Goal: Find contact information: Find contact information

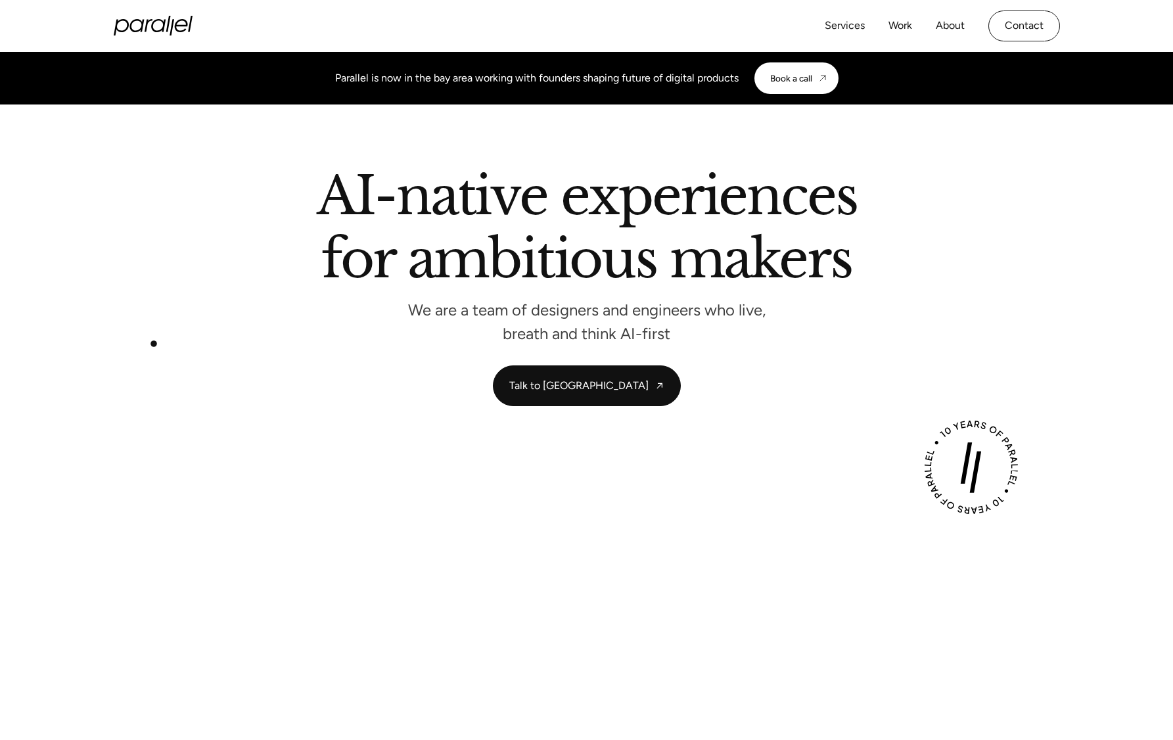
click at [154, 344] on div "AI-native experiences for ambitious makers We are a team of designers and engin…" at bounding box center [587, 288] width 894 height 236
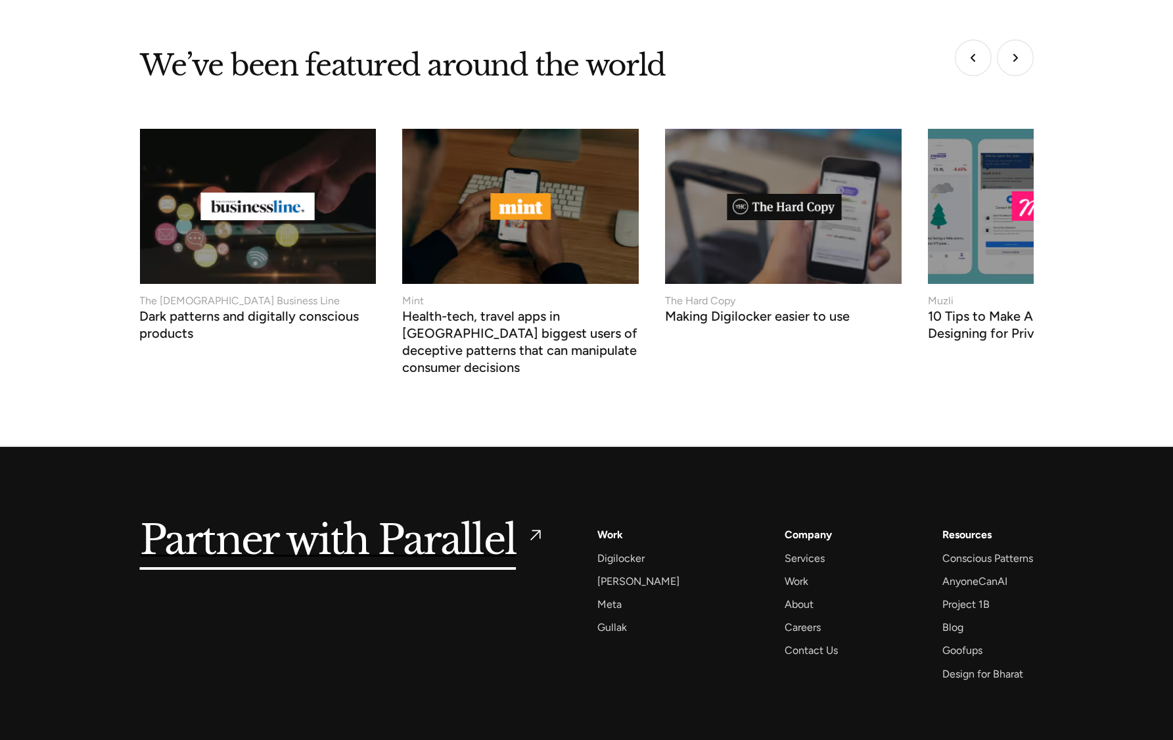
scroll to position [4911, 0]
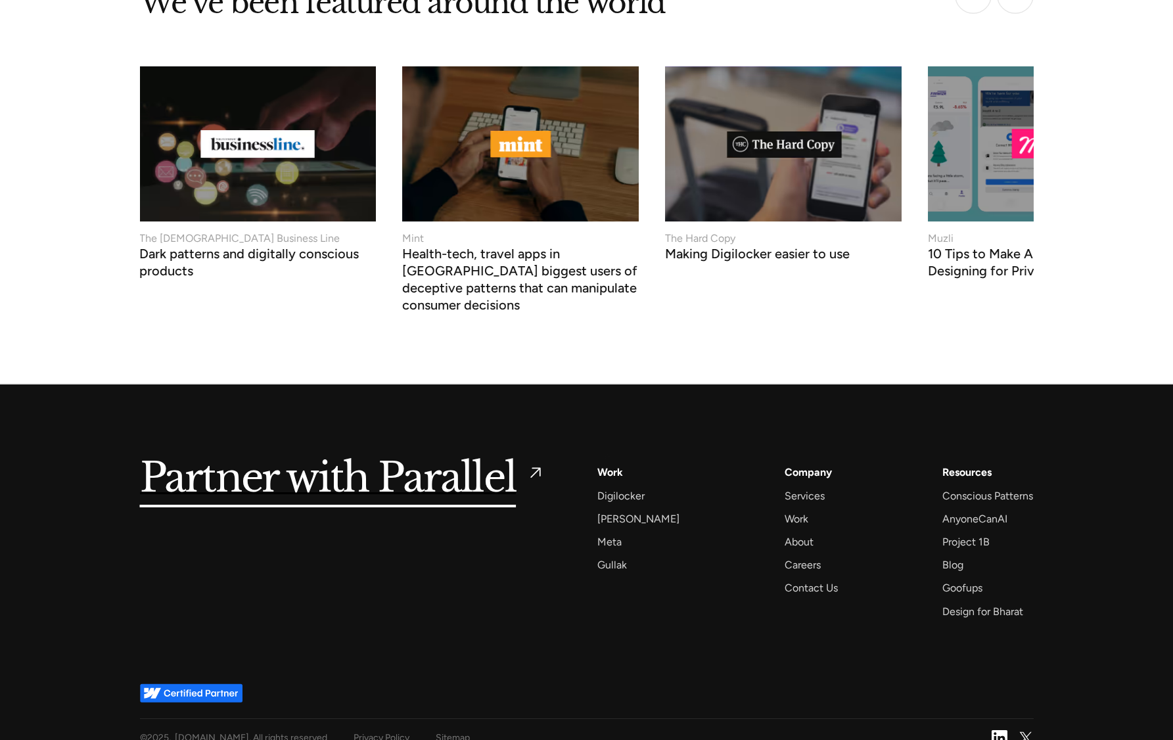
click at [617, 463] on div "Work" at bounding box center [611, 472] width 26 height 18
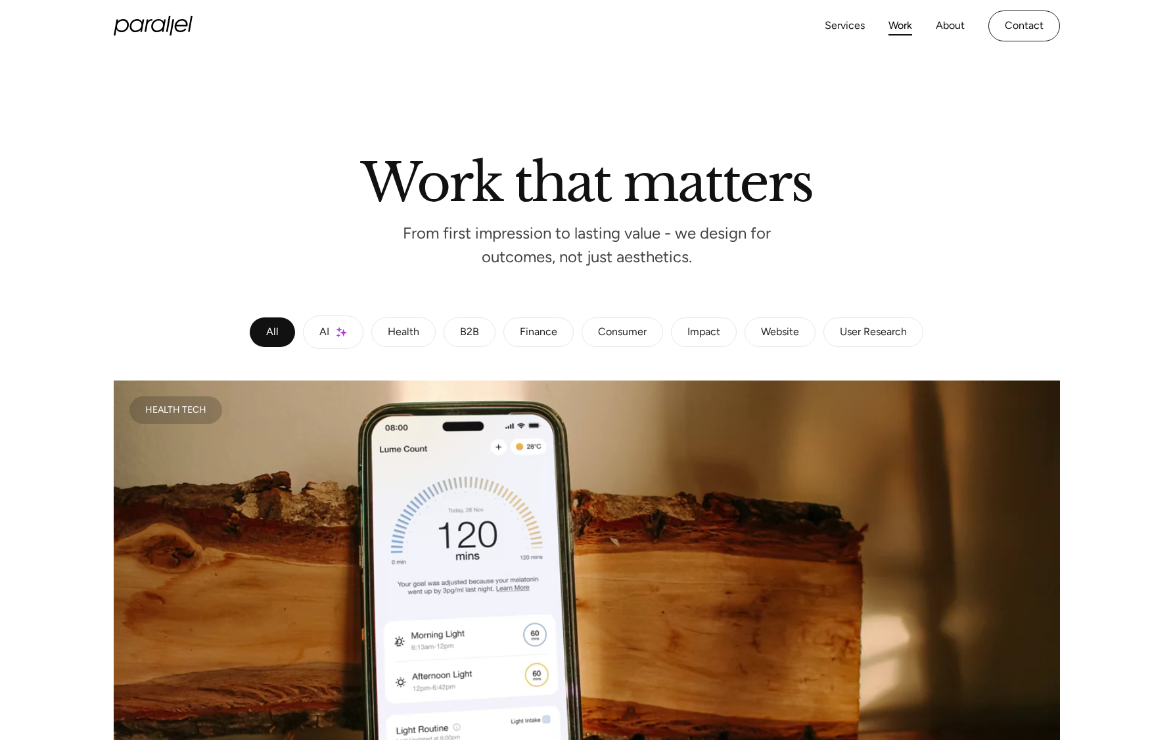
click at [852, 335] on div "User Research" at bounding box center [873, 333] width 67 height 8
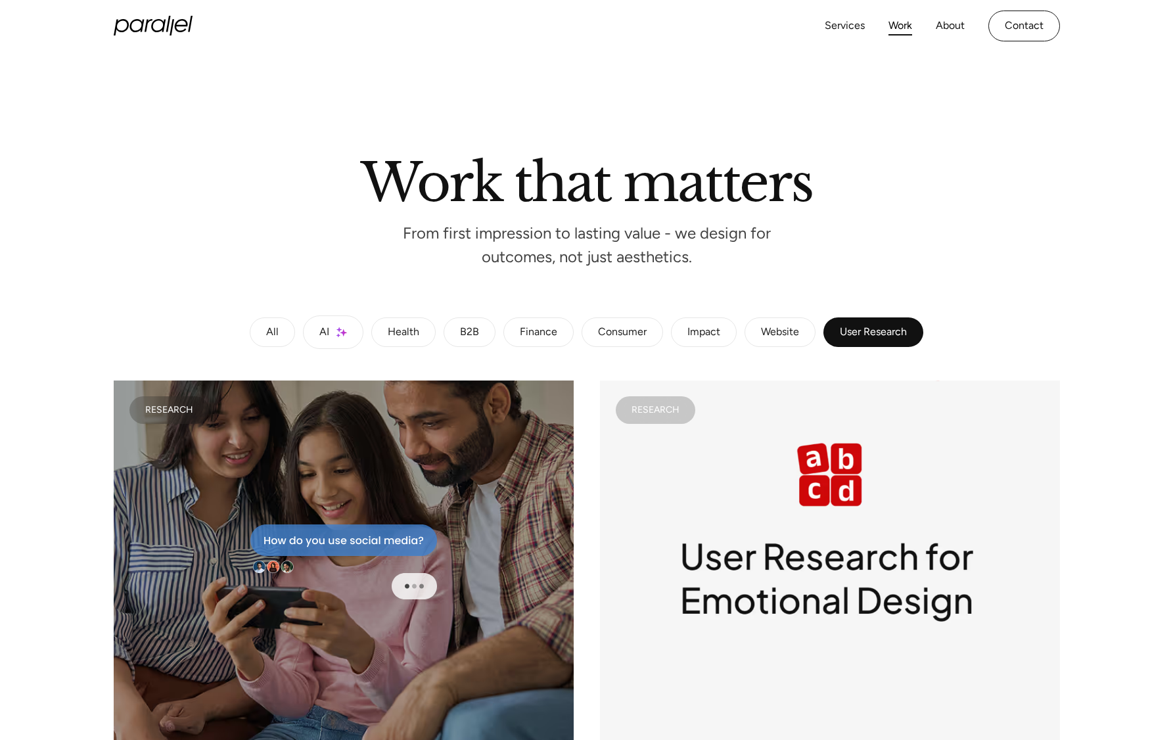
click at [278, 339] on link "All" at bounding box center [272, 333] width 45 height 30
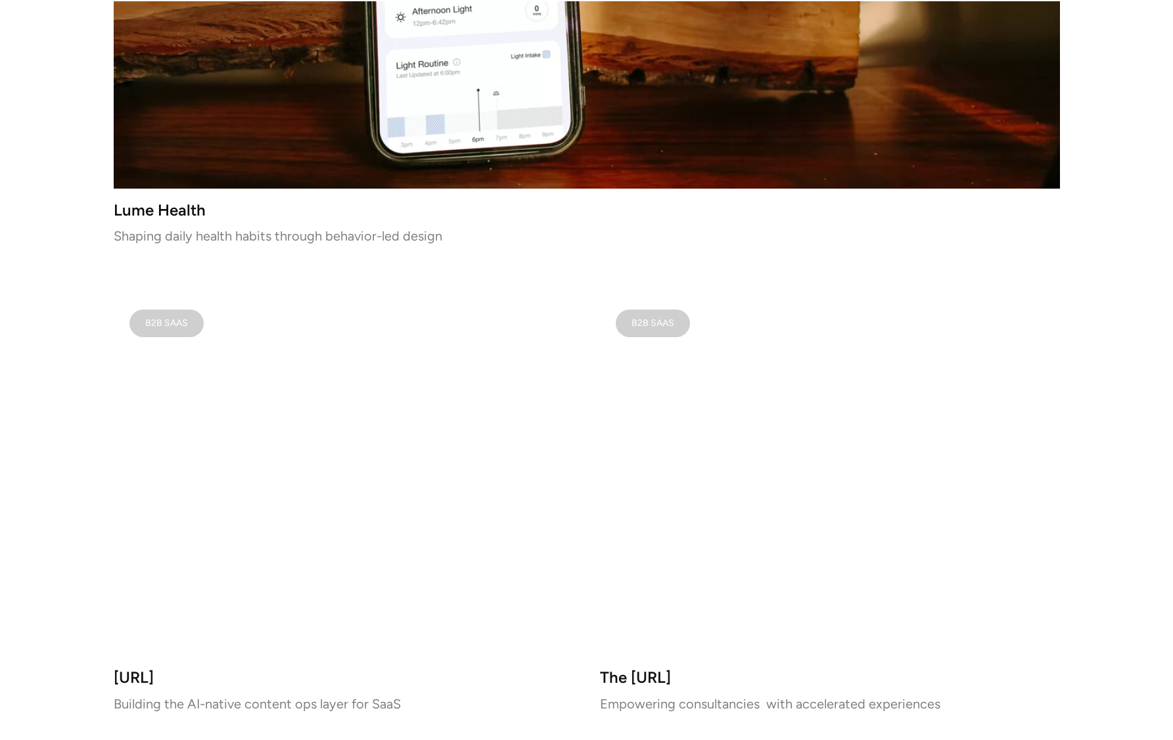
scroll to position [697, 0]
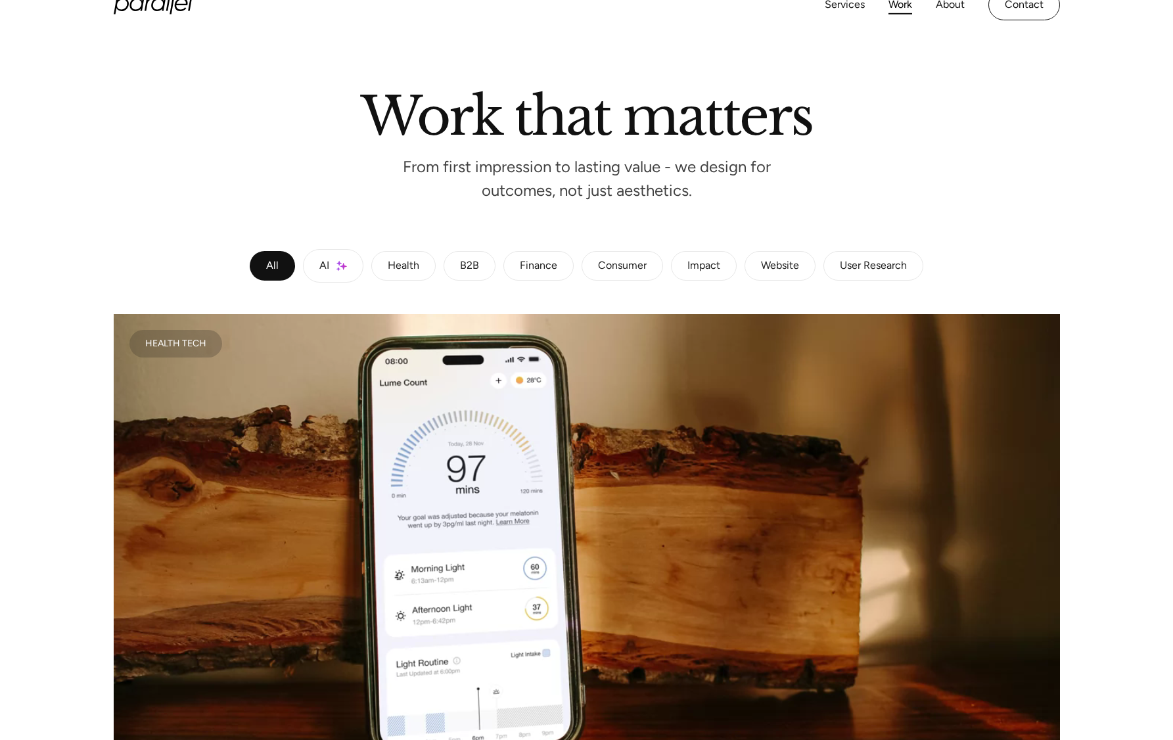
scroll to position [0, 0]
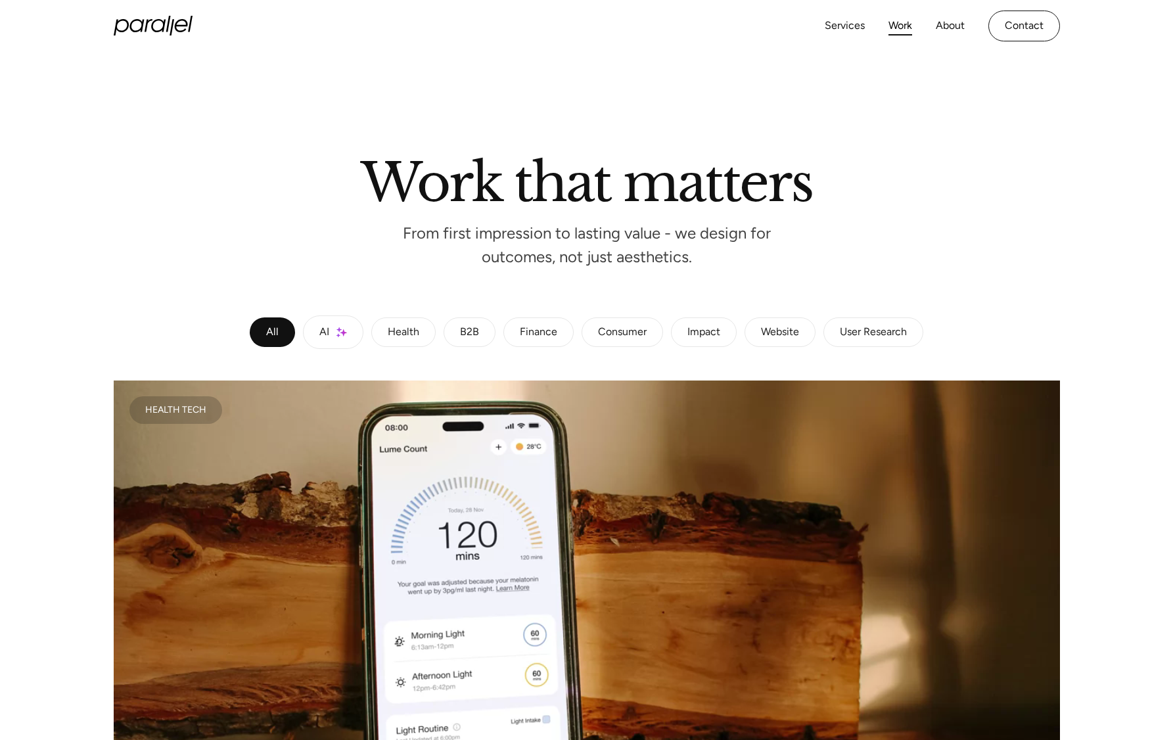
click at [997, 25] on link "Contact" at bounding box center [1025, 26] width 72 height 31
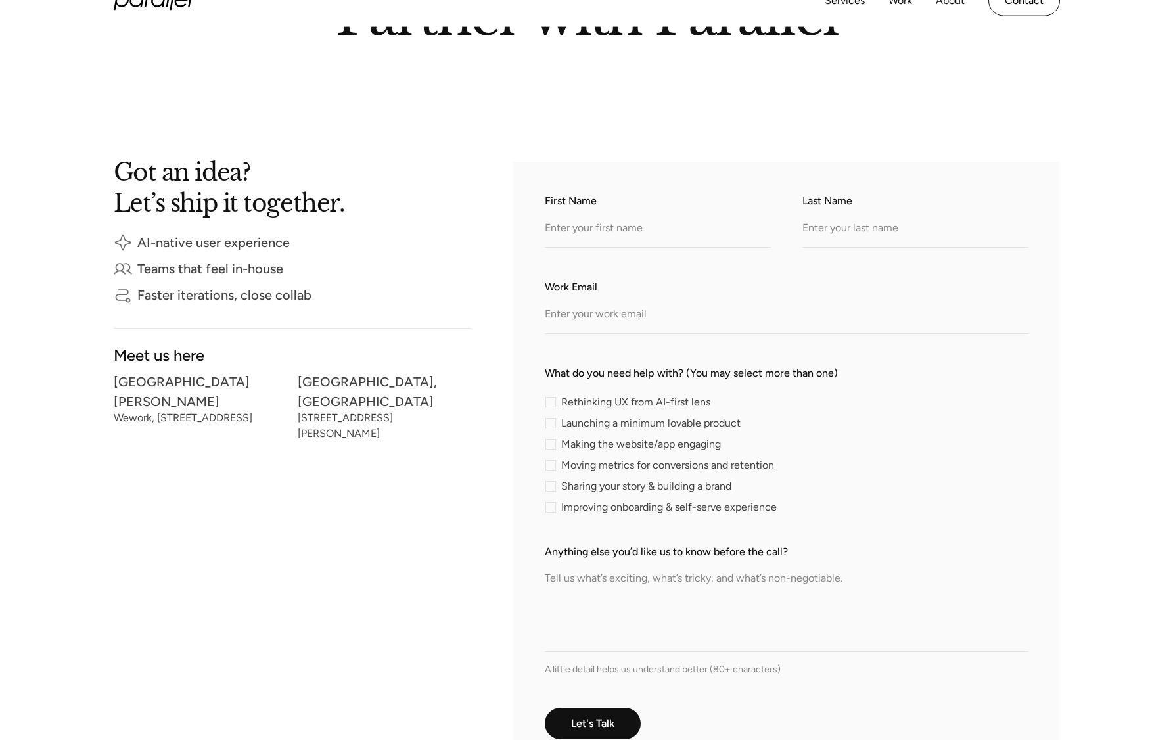
scroll to position [201, 0]
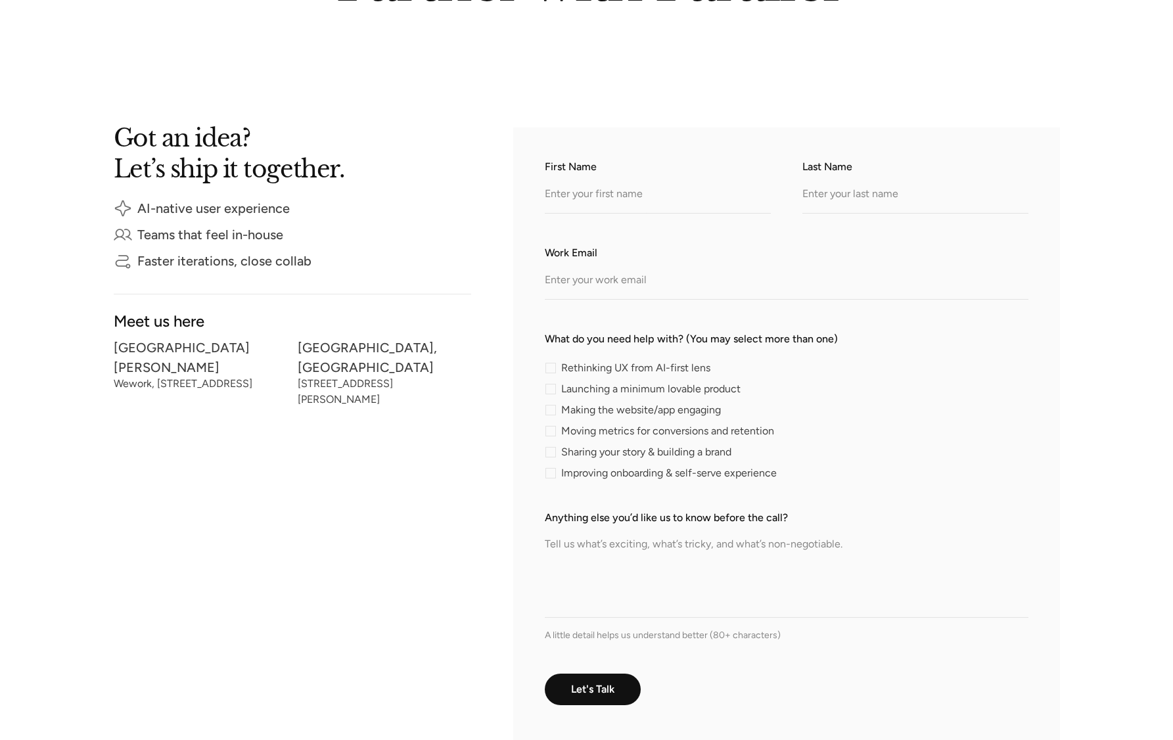
click at [774, 596] on textarea "Anything else you’d like us to know before the call?" at bounding box center [787, 572] width 484 height 92
